Goal: Transaction & Acquisition: Purchase product/service

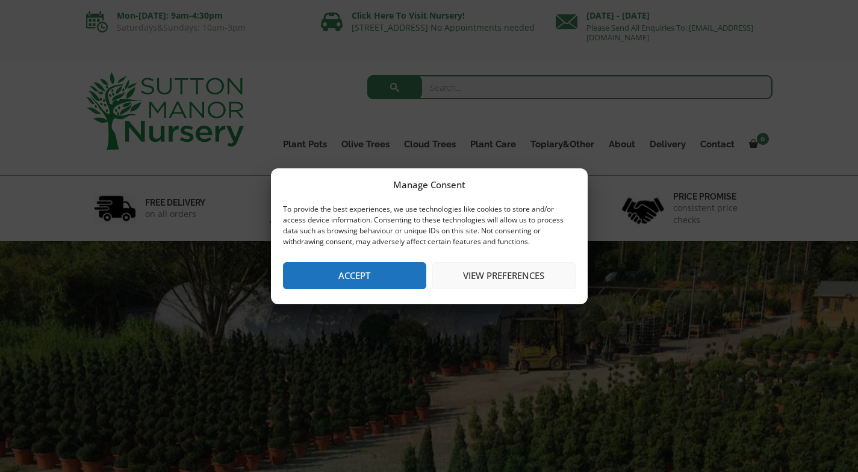
click at [324, 283] on button "Accept" at bounding box center [354, 275] width 143 height 27
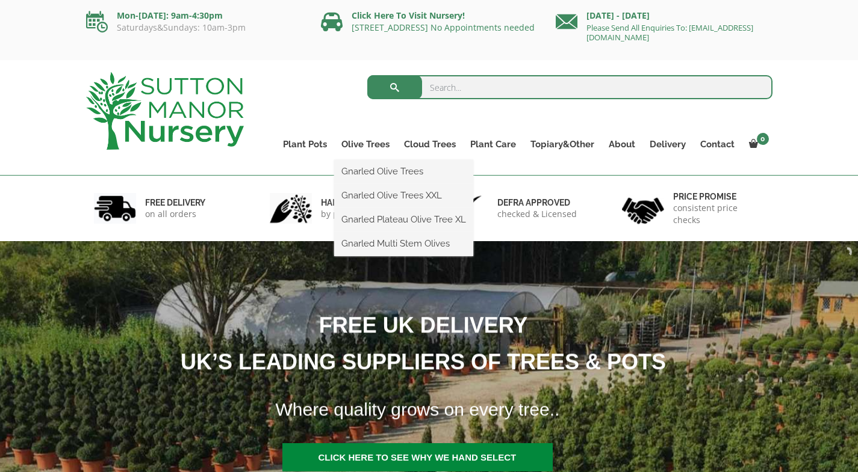
click at [379, 160] on ul "Gnarled Olive Trees Gnarled Olive Trees XXL Gnarled Plateau Olive Tree XL Gnarl…" at bounding box center [403, 208] width 139 height 96
click at [368, 143] on link "Olive Trees" at bounding box center [365, 144] width 63 height 17
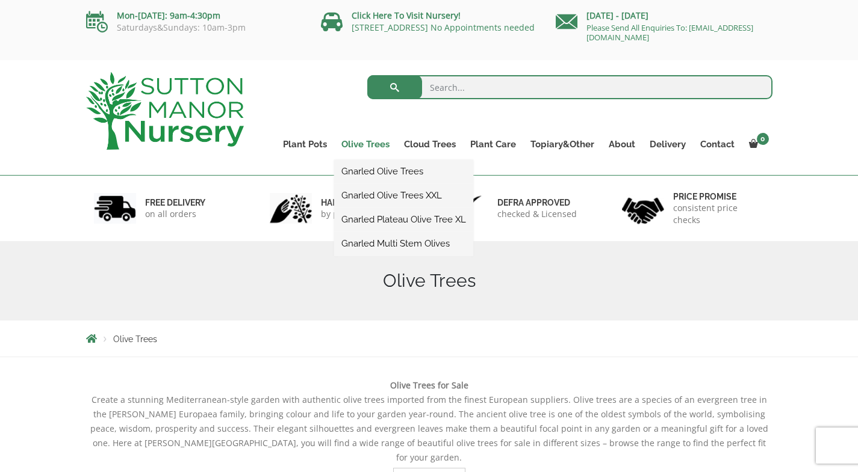
click at [374, 147] on link "Olive Trees" at bounding box center [365, 144] width 63 height 17
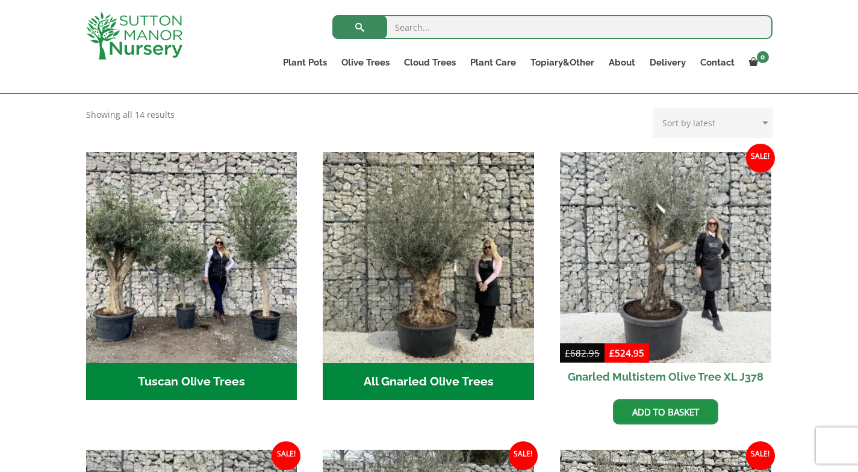
scroll to position [382, 0]
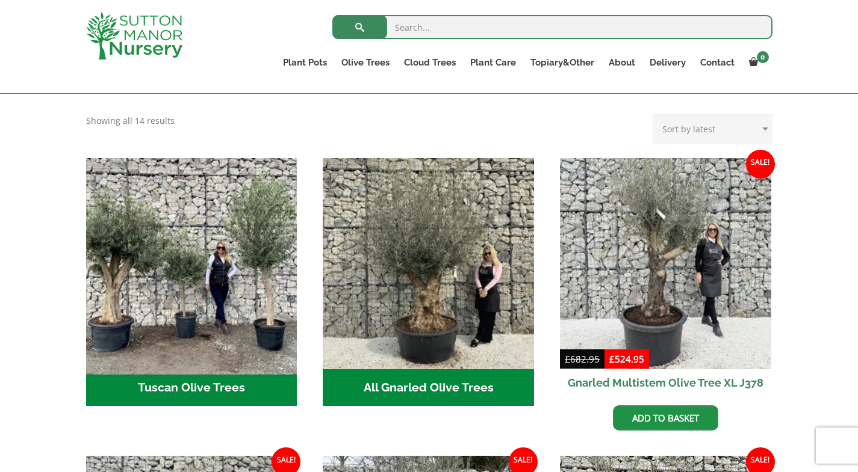
click at [207, 279] on img "Visit product category Tuscan Olive Trees" at bounding box center [191, 263] width 221 height 221
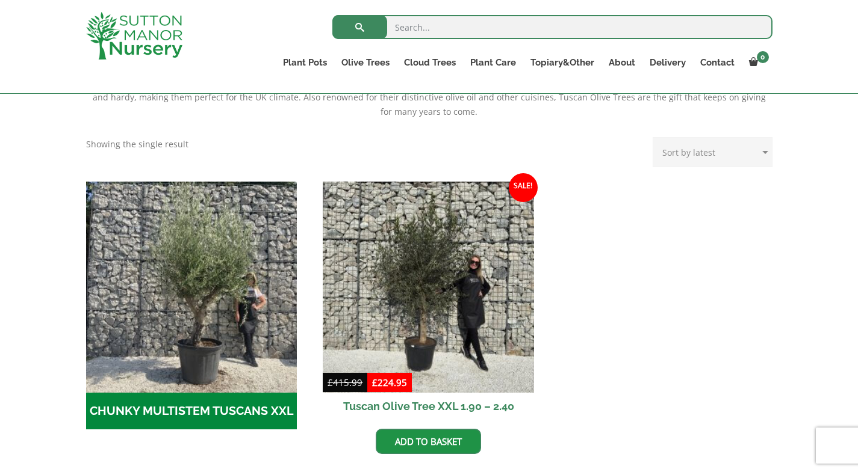
scroll to position [365, 0]
